Goal: Go to known website: Access a specific website the user already knows

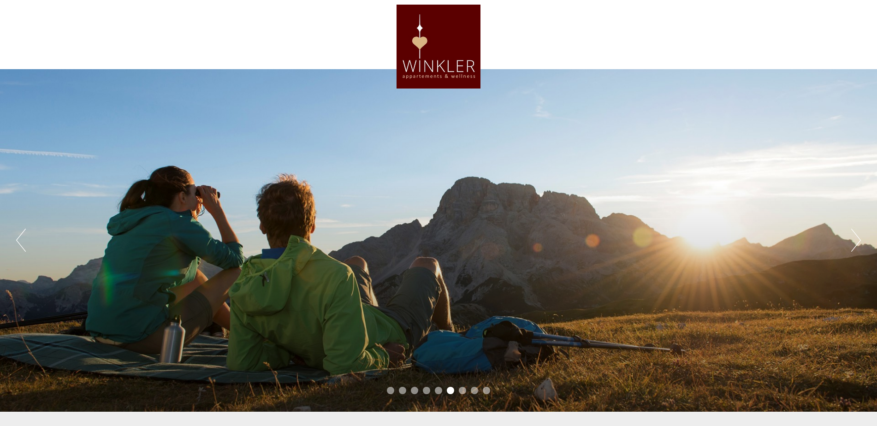
click at [434, 59] on div at bounding box center [438, 47] width 516 height 84
click at [439, 73] on div at bounding box center [438, 47] width 516 height 84
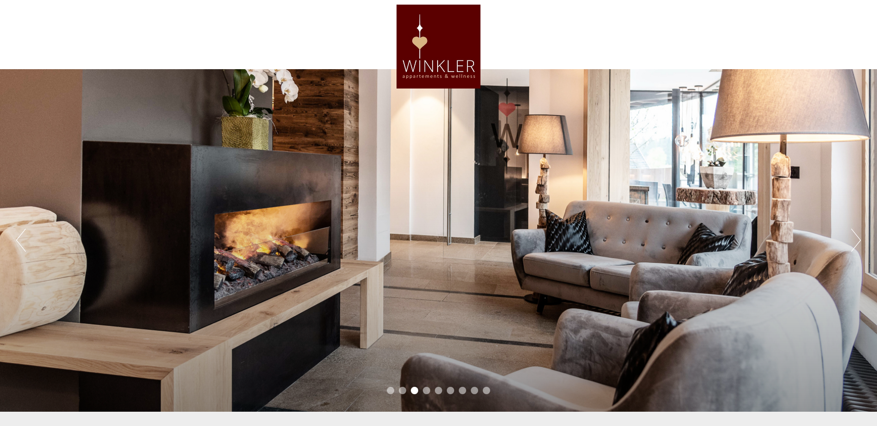
click at [428, 77] on div at bounding box center [438, 47] width 516 height 84
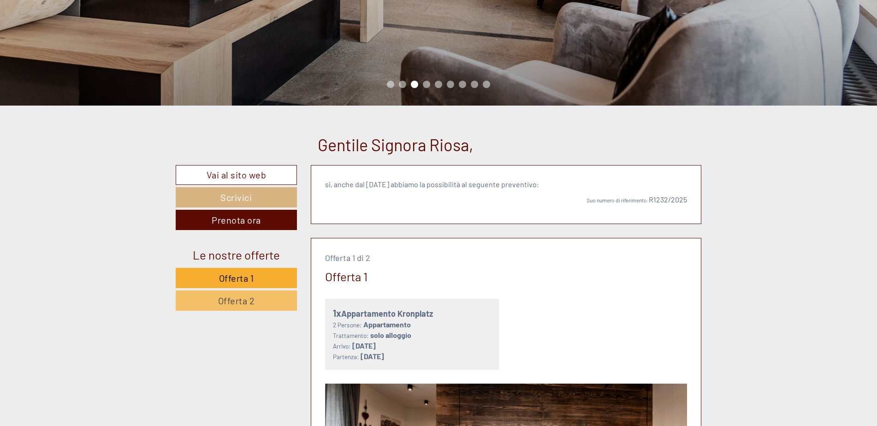
scroll to position [323, 0]
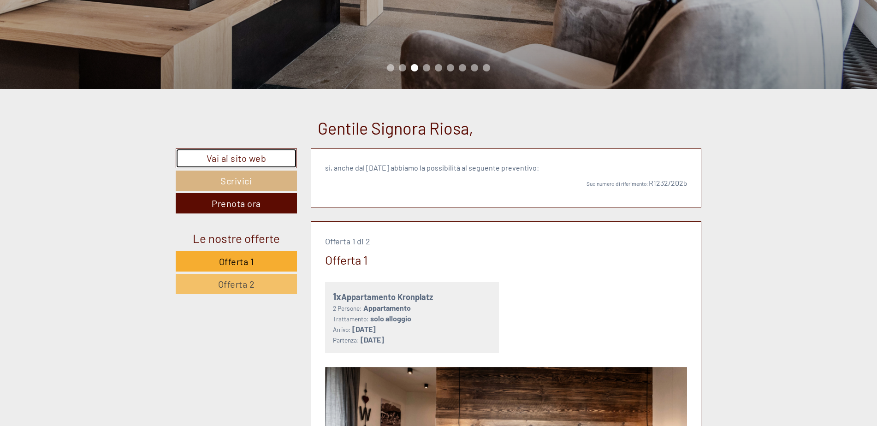
click at [237, 160] on link "Vai al sito web" at bounding box center [236, 158] width 121 height 20
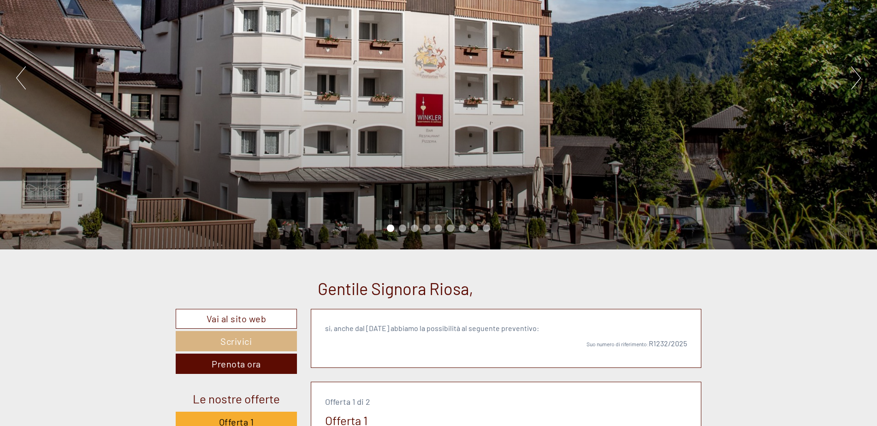
scroll to position [231, 0]
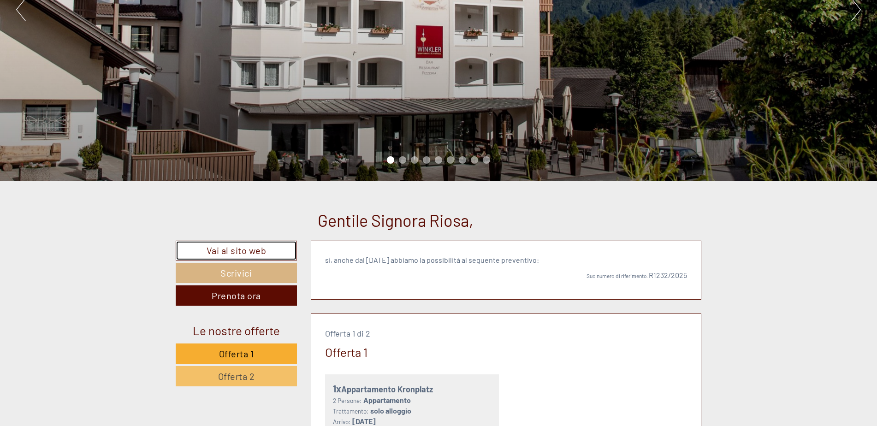
click at [223, 253] on link "Vai al sito web" at bounding box center [236, 251] width 121 height 20
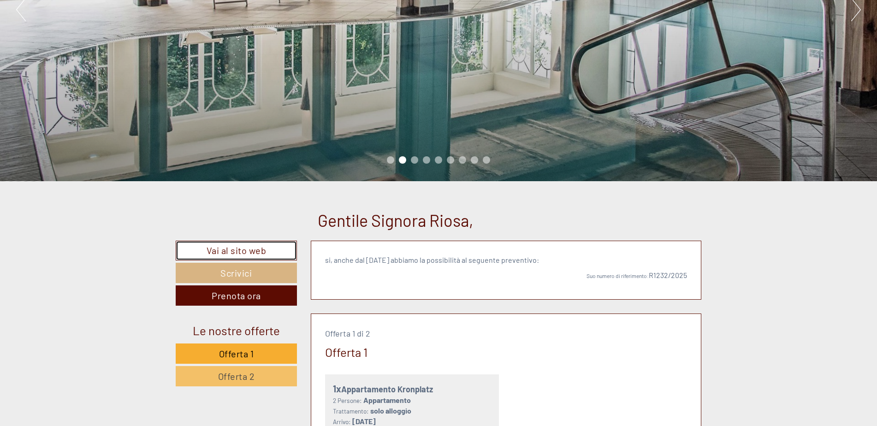
click at [231, 247] on link "Vai al sito web" at bounding box center [236, 251] width 121 height 20
